Goal: Information Seeking & Learning: Learn about a topic

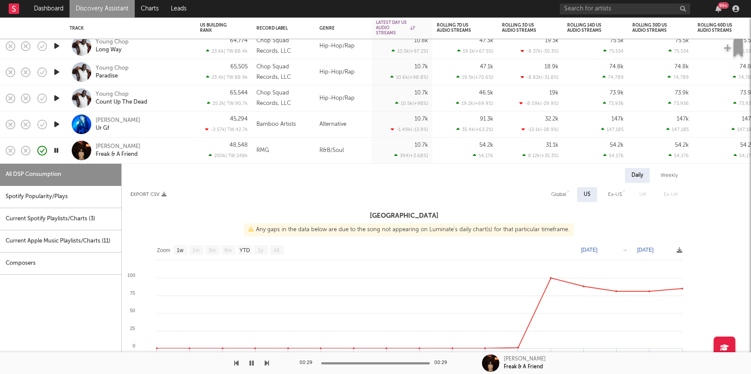
select select "1w"
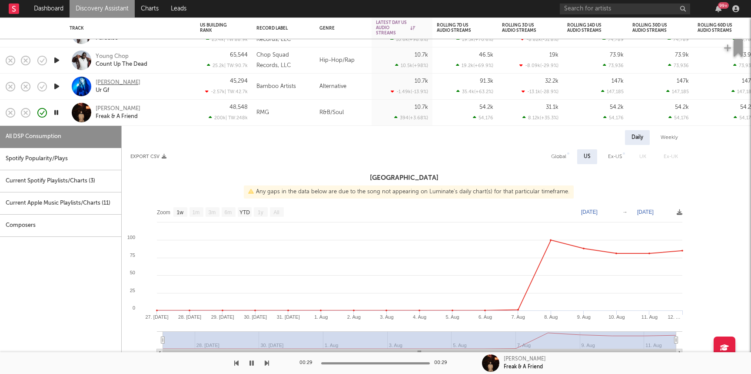
click at [104, 82] on div "[PERSON_NAME]" at bounding box center [118, 83] width 45 height 8
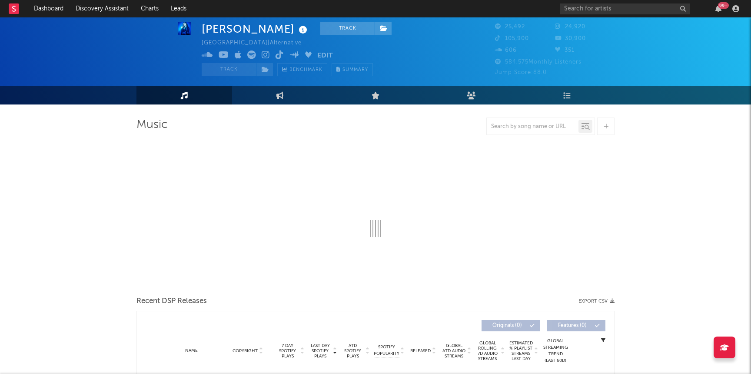
scroll to position [18, 0]
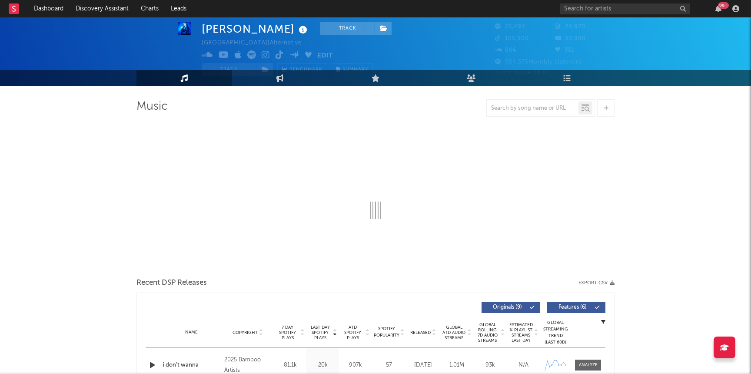
select select "6m"
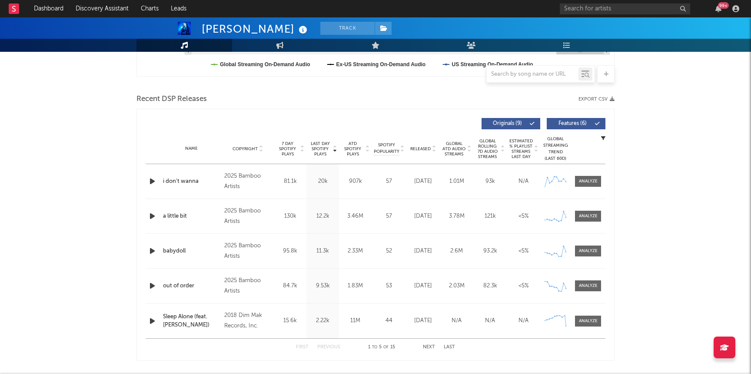
scroll to position [277, 0]
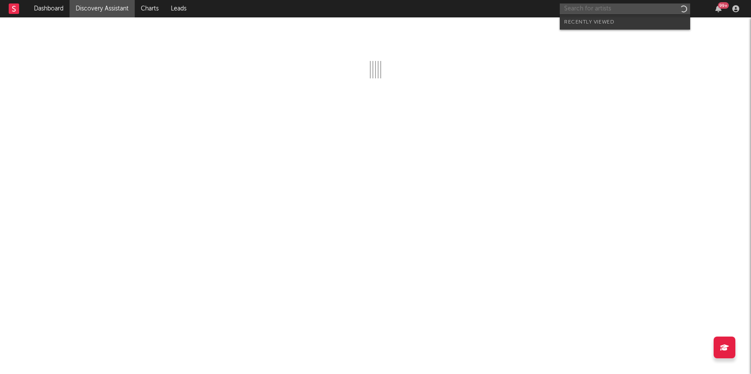
click at [608, 10] on input "text" at bounding box center [625, 8] width 130 height 11
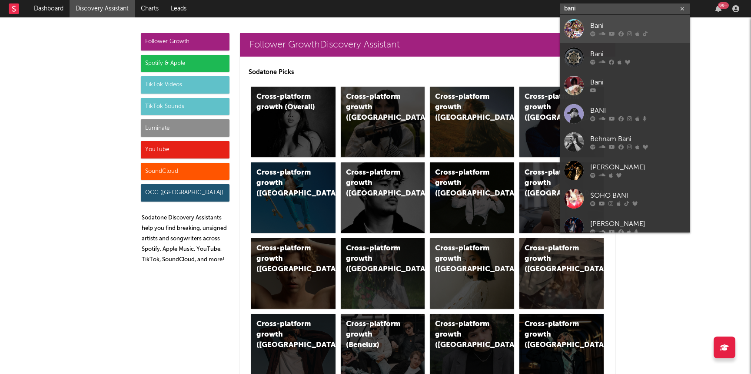
type input "bani"
click at [604, 31] on icon at bounding box center [602, 33] width 7 height 5
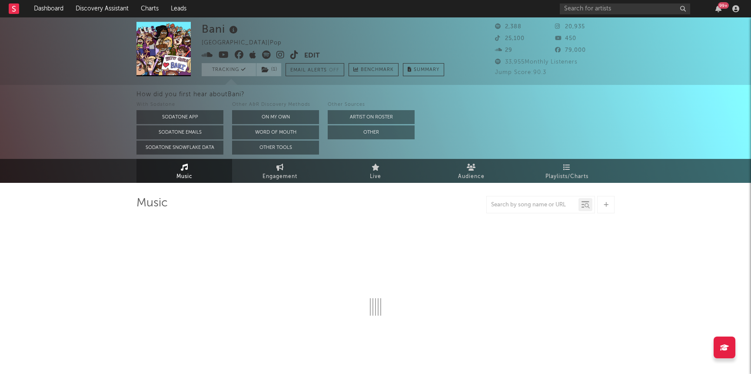
select select "6m"
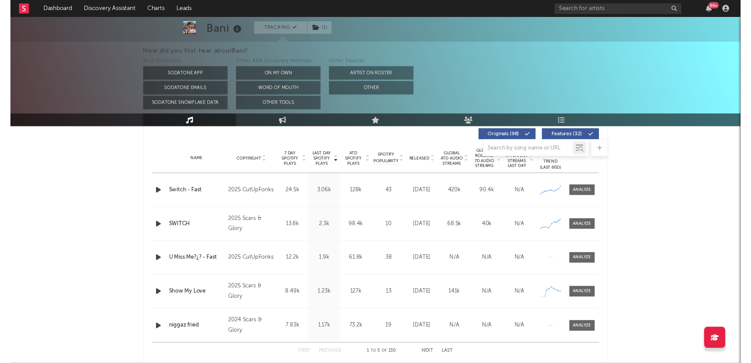
scroll to position [342, 0]
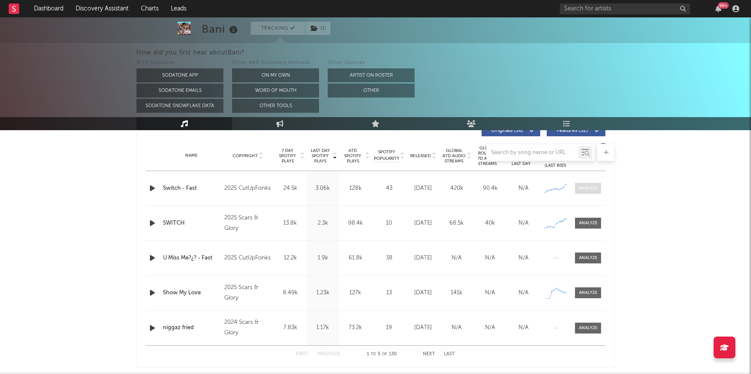
click at [582, 190] on div at bounding box center [588, 188] width 19 height 7
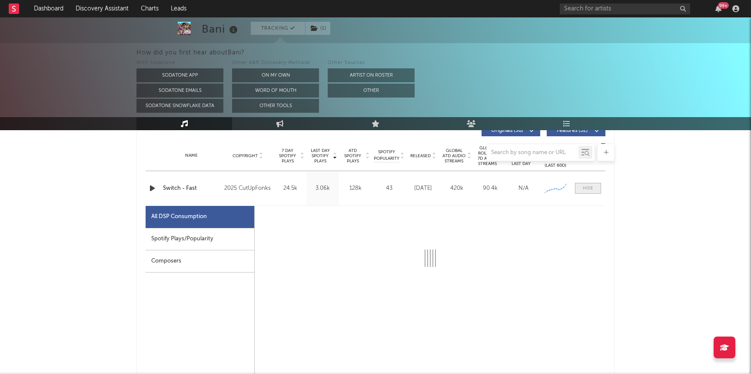
select select "1w"
